Goal: Task Accomplishment & Management: Use online tool/utility

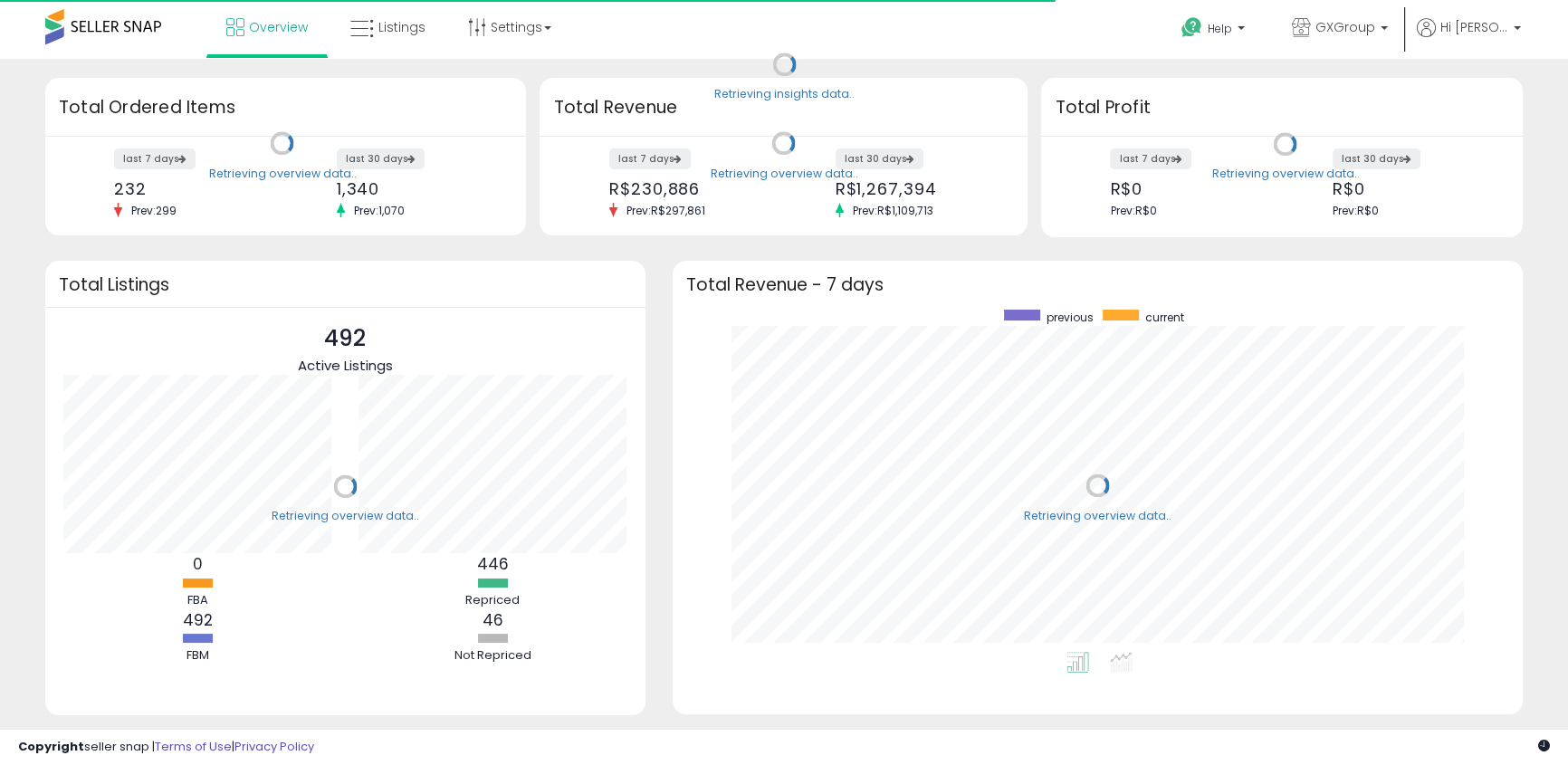
scroll to position [342, 815]
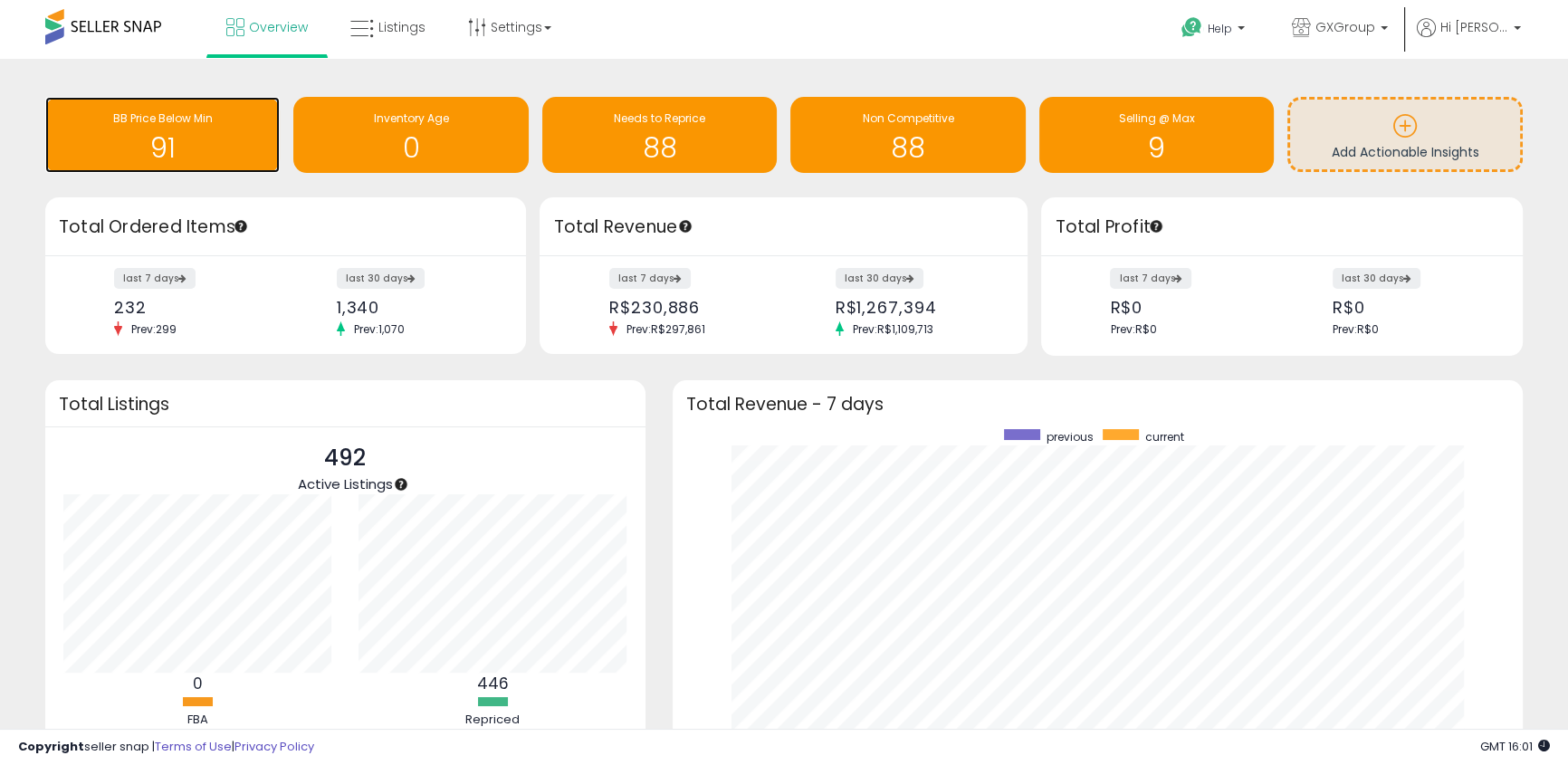
click at [229, 143] on h1 "91" at bounding box center [162, 148] width 216 height 29
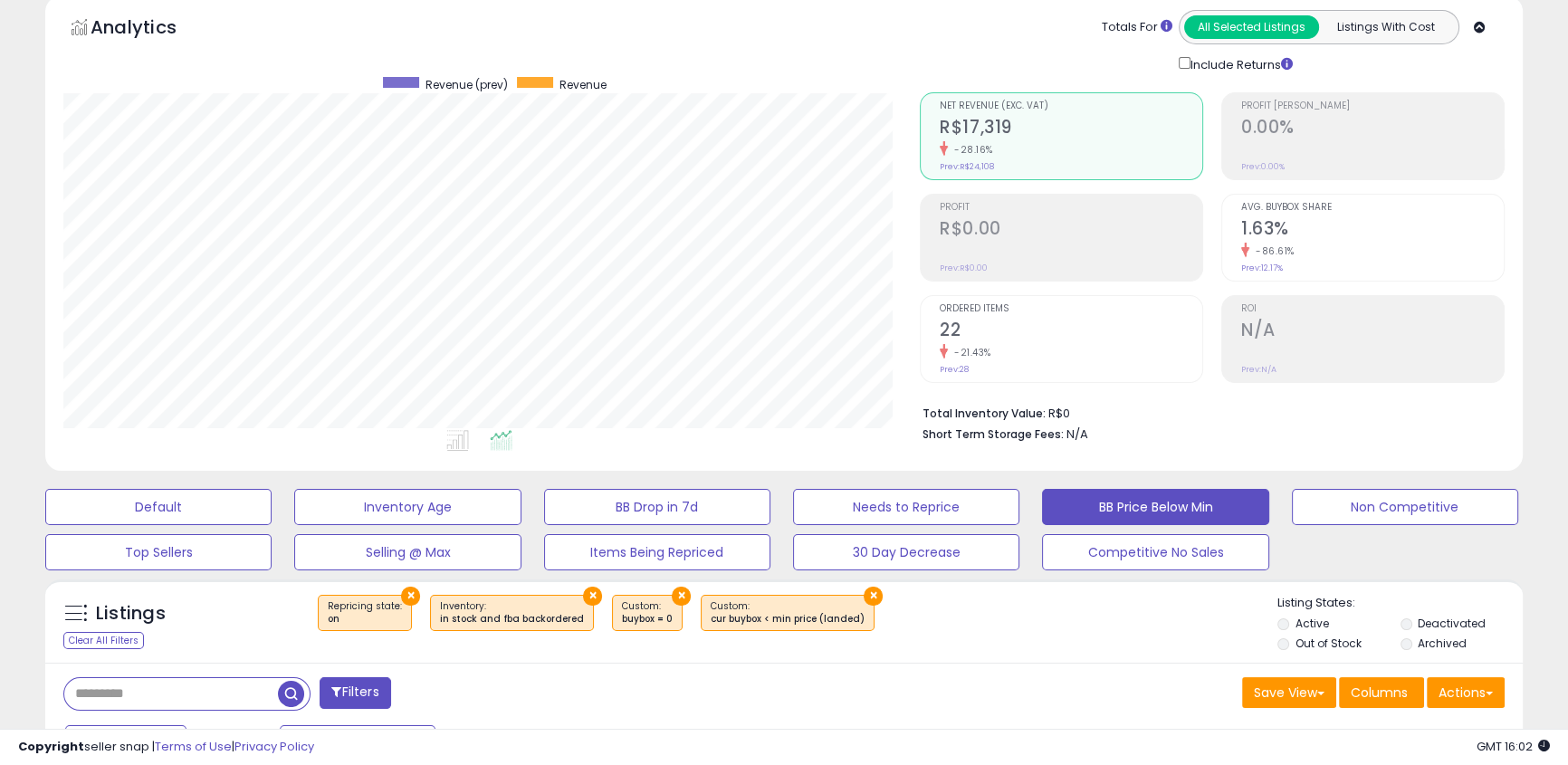
scroll to position [371, 855]
click at [1295, 640] on label "Out of Stock" at bounding box center [1328, 643] width 66 height 16
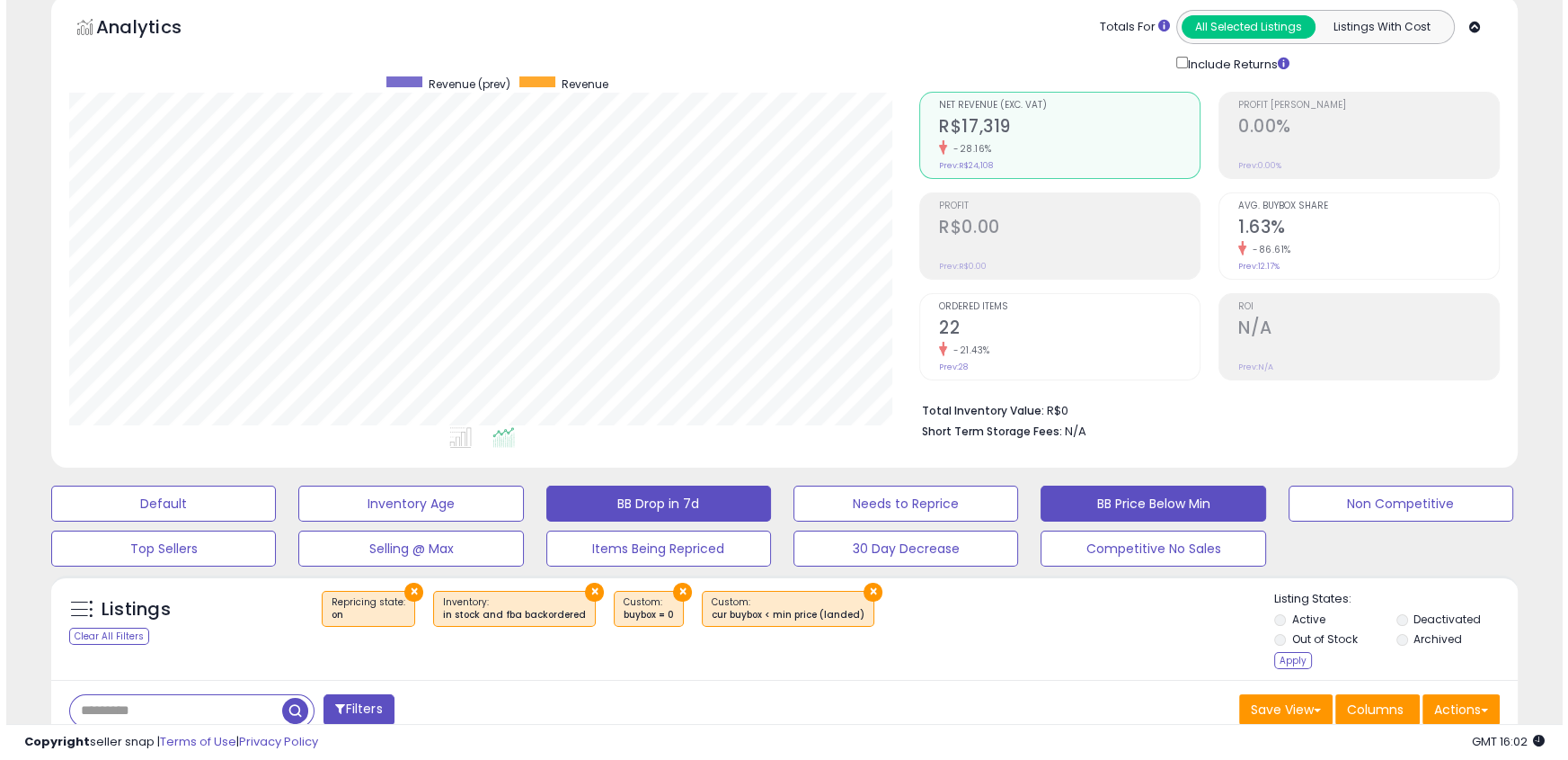
scroll to position [163, 0]
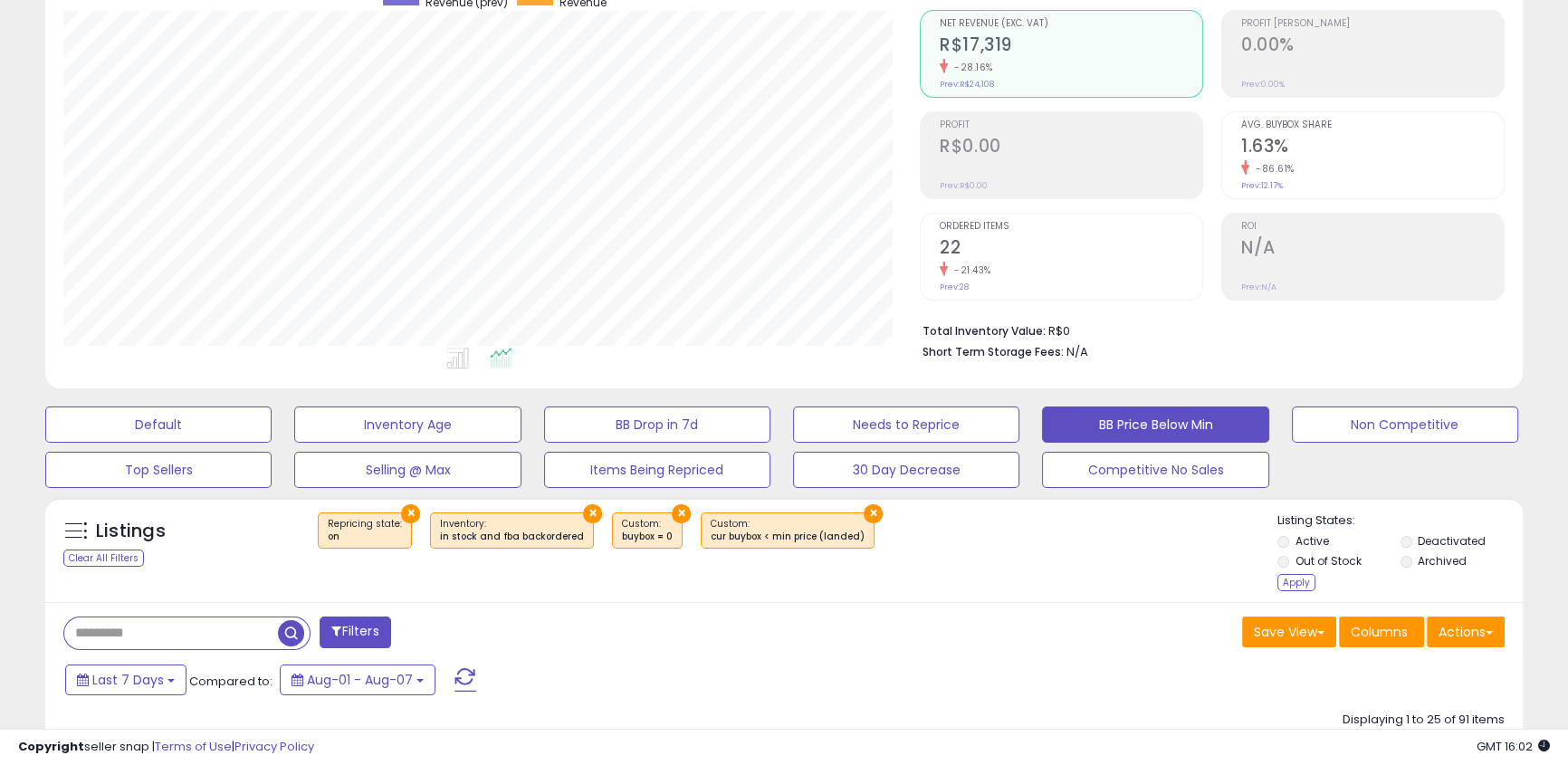
click at [583, 512] on button "×" at bounding box center [592, 514] width 19 height 19
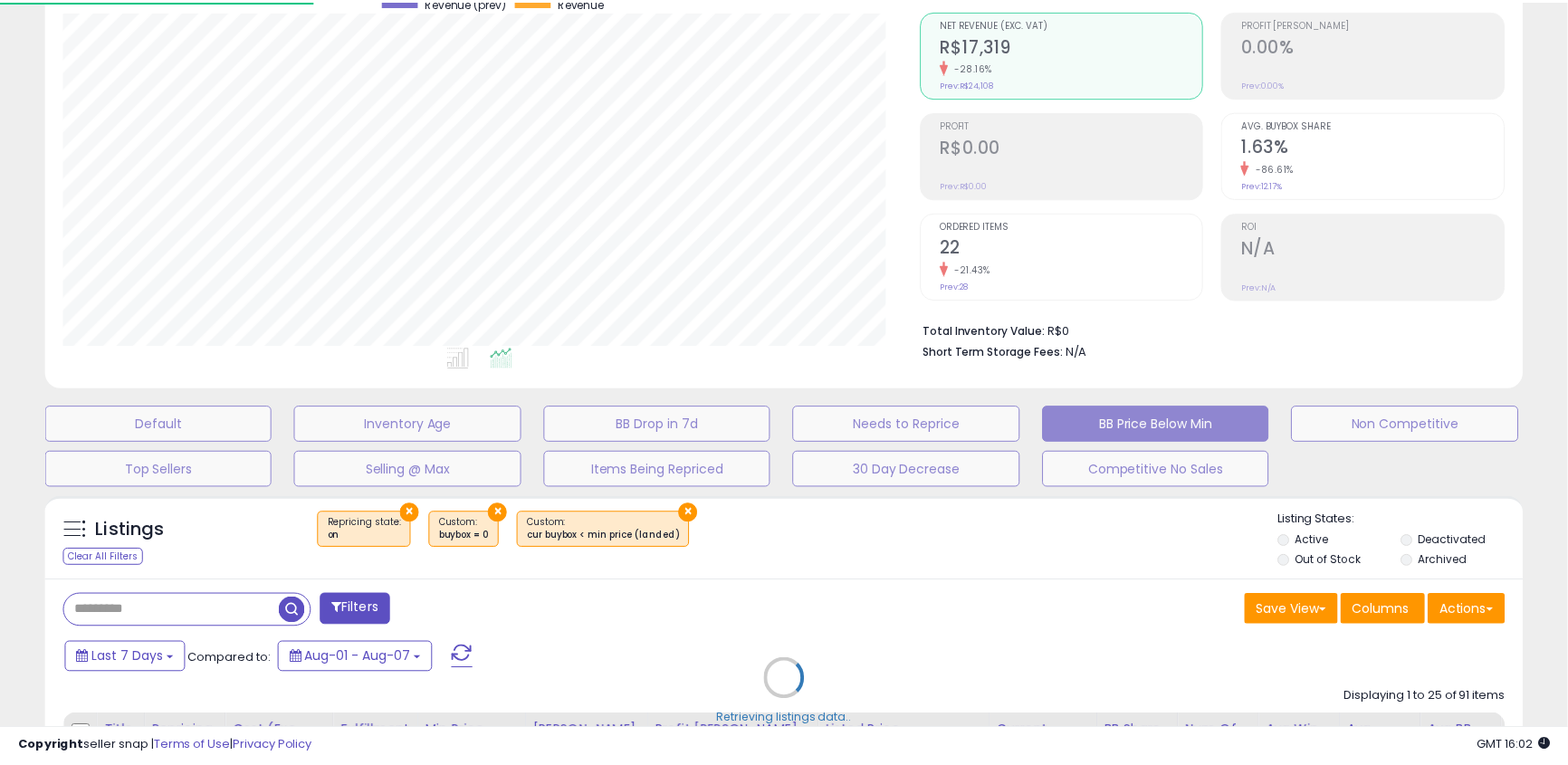
scroll to position [371, 864]
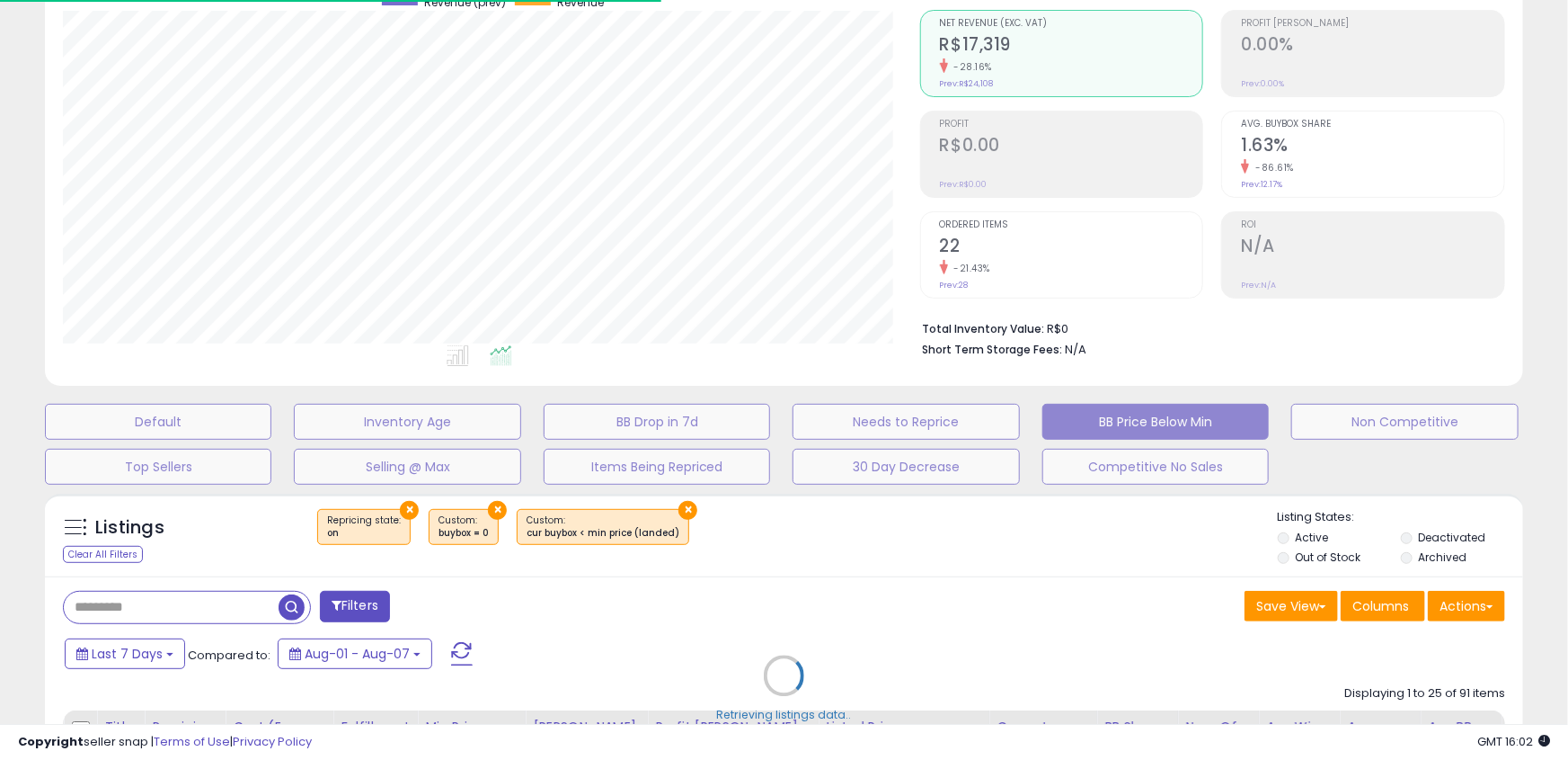
click at [689, 506] on div "Retrieving listings data.." at bounding box center [784, 689] width 1506 height 409
click at [487, 507] on div "Retrieving listings data.." at bounding box center [784, 689] width 1506 height 409
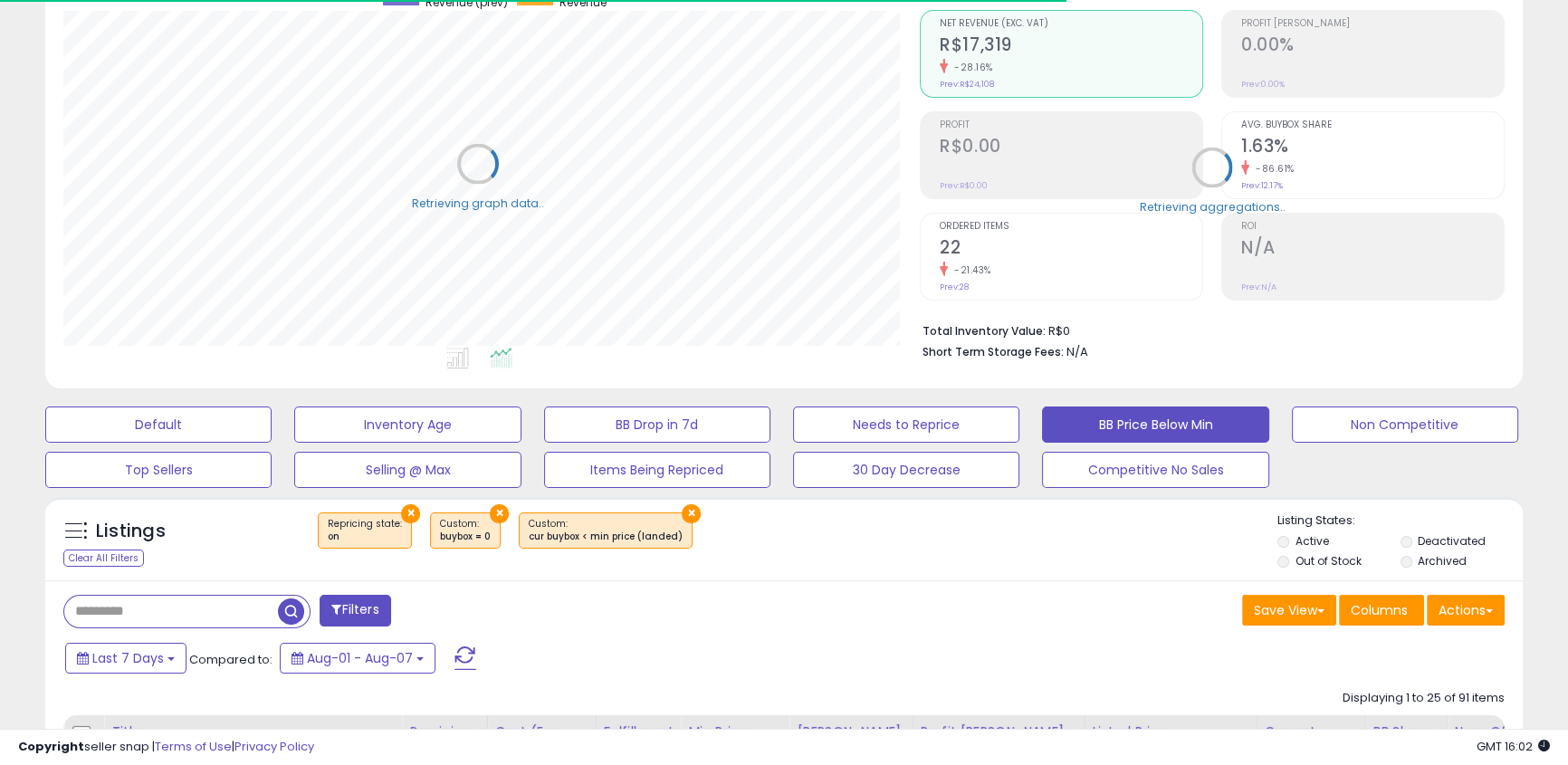
scroll to position [904582, 904243]
click at [406, 508] on button "×" at bounding box center [410, 514] width 19 height 19
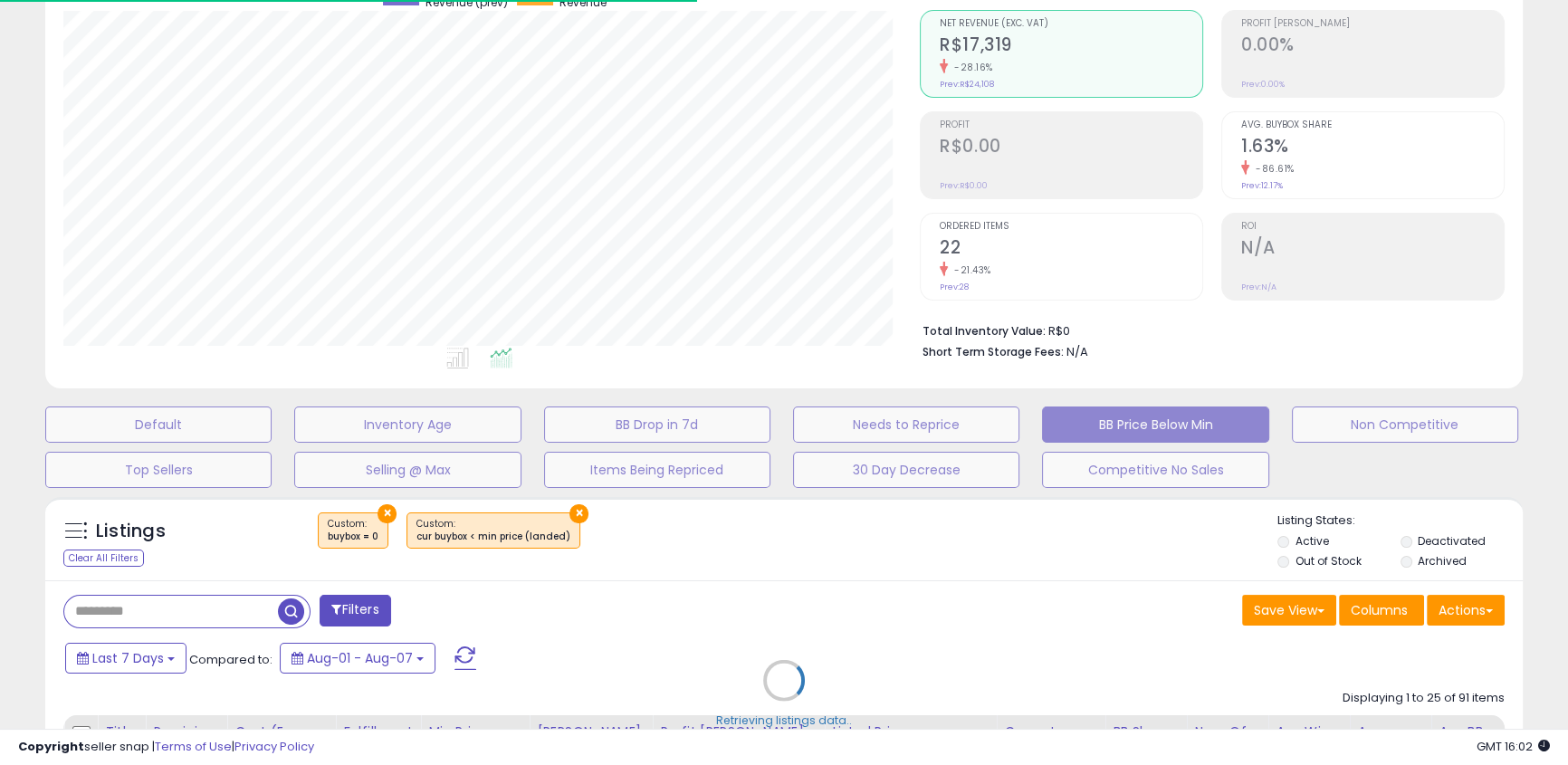
scroll to position [371, 855]
click at [388, 508] on div "Retrieving listings data.." at bounding box center [784, 693] width 1504 height 411
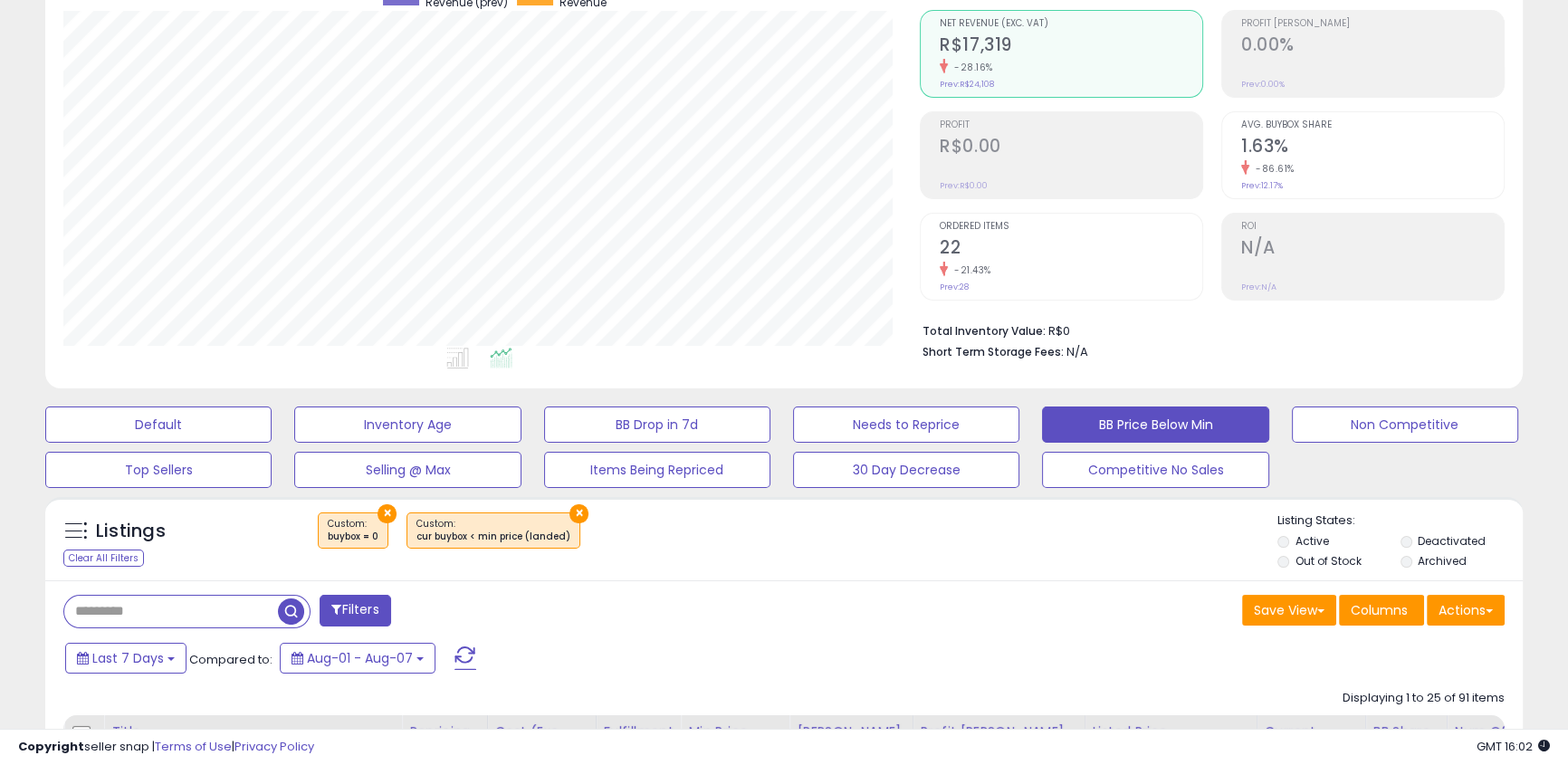
click at [569, 516] on button "×" at bounding box center [578, 514] width 19 height 19
click at [0, 0] on div "Retrieving listings data.." at bounding box center [0, 0] width 0 height 0
